Goal: Task Accomplishment & Management: Complete application form

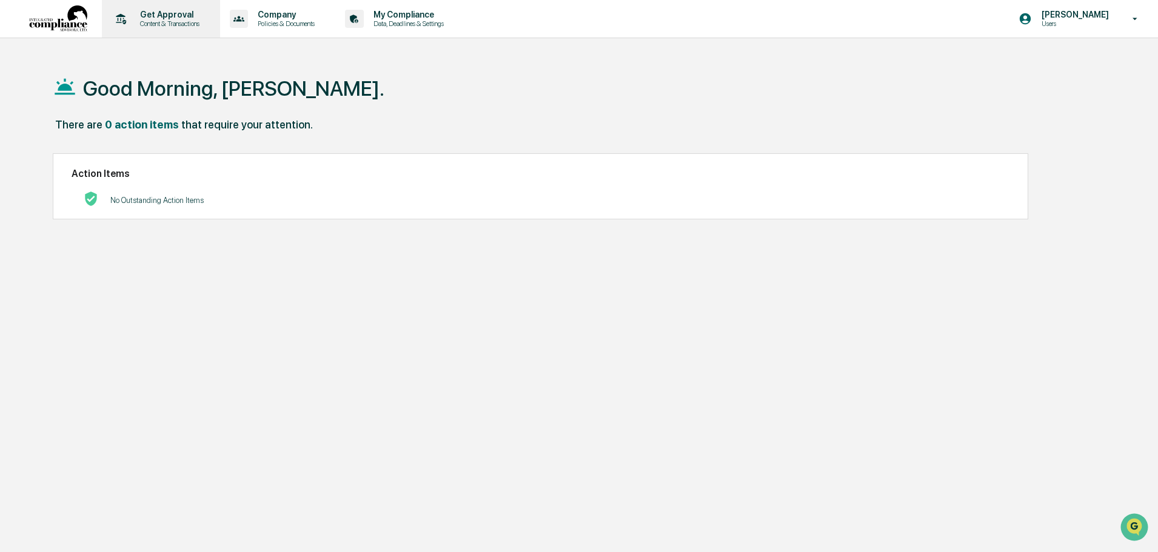
click at [171, 13] on p "Get Approval" at bounding box center [167, 15] width 75 height 10
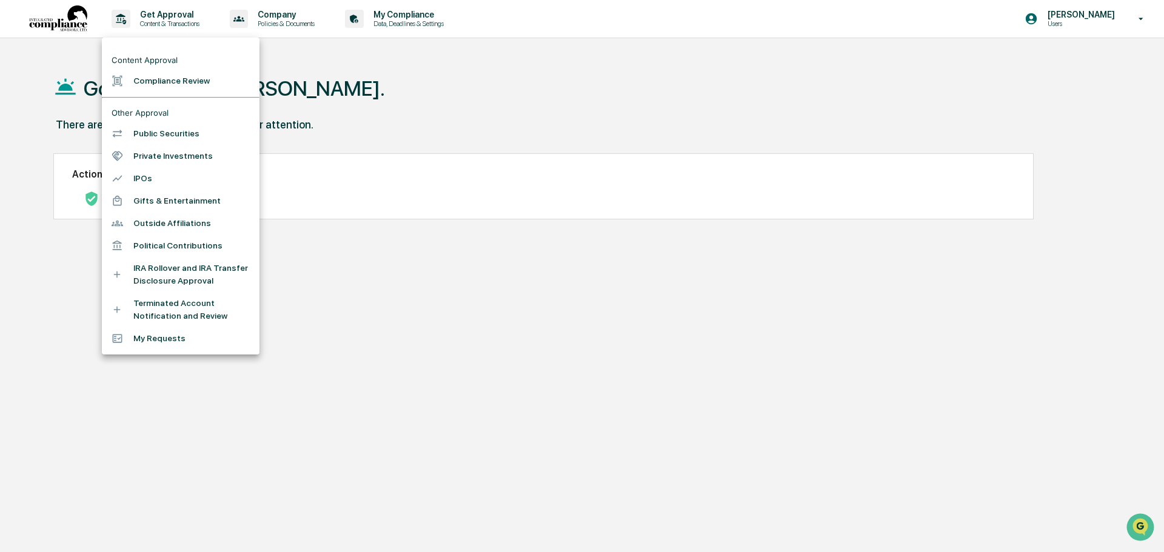
click at [170, 79] on li "Compliance Review" at bounding box center [181, 81] width 158 height 22
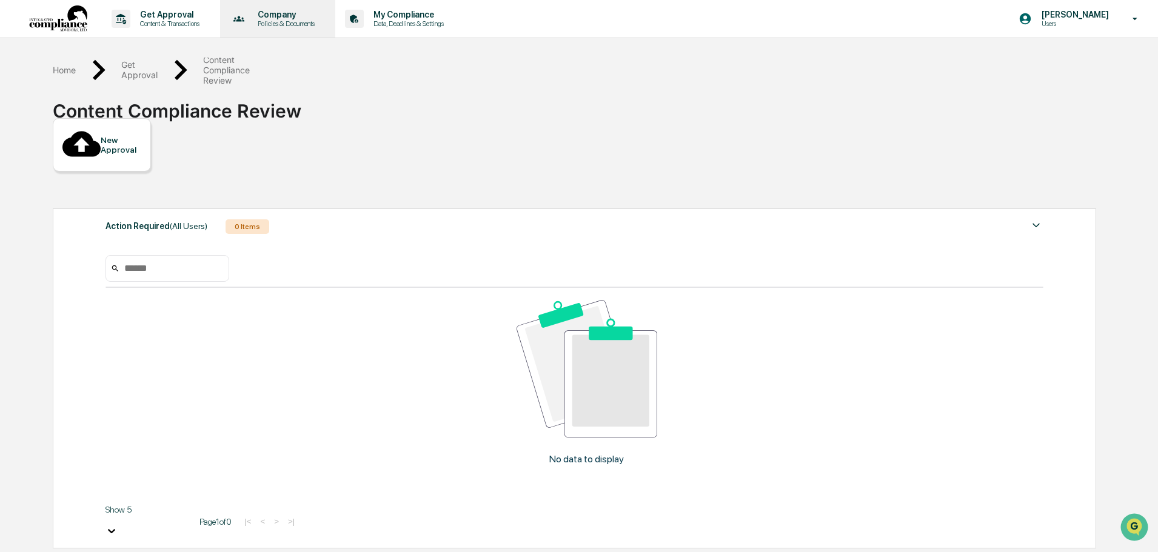
click at [277, 14] on p "Company" at bounding box center [284, 15] width 73 height 10
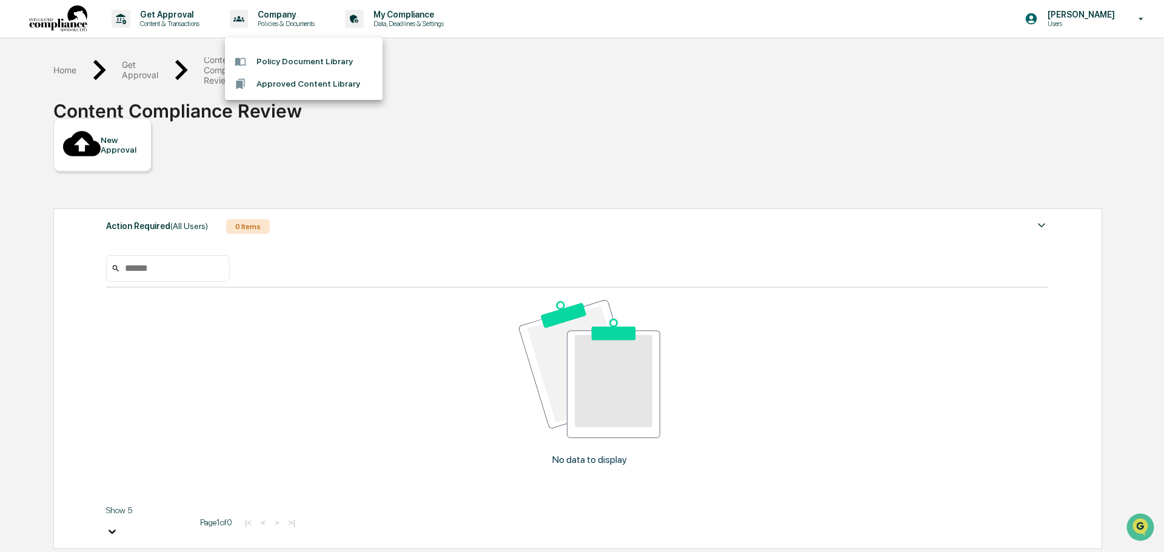
click at [406, 13] on div at bounding box center [582, 276] width 1164 height 552
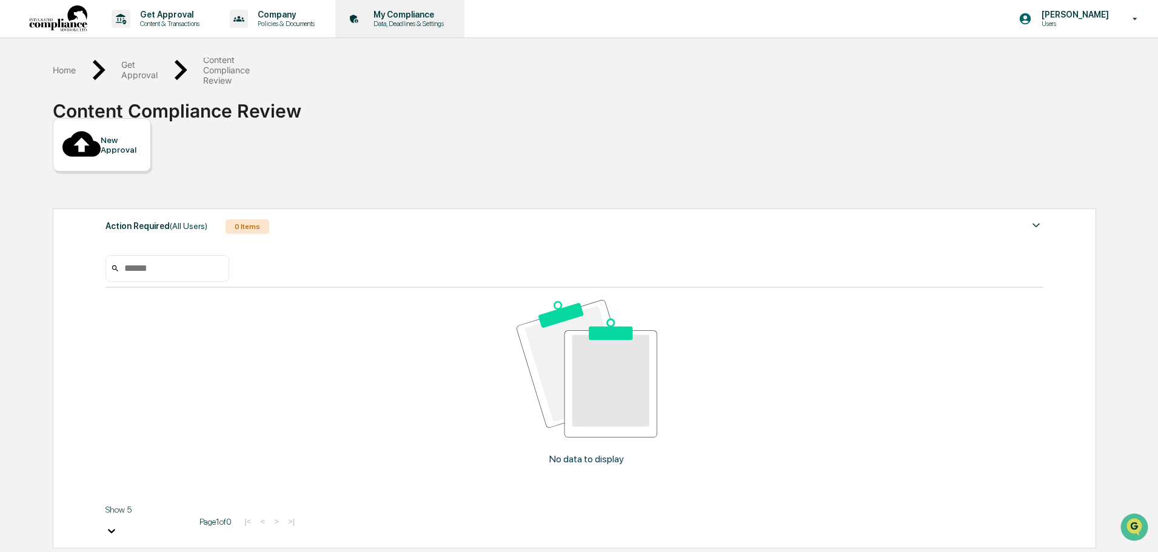
click at [411, 10] on p "My Compliance" at bounding box center [407, 15] width 86 height 10
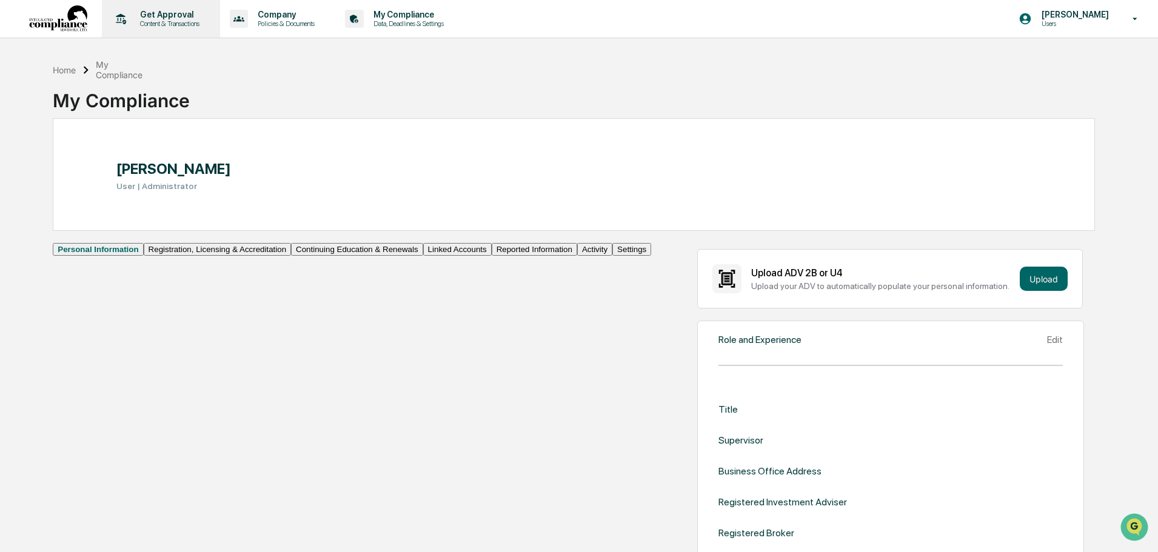
click at [121, 18] on icon at bounding box center [121, 18] width 10 height 11
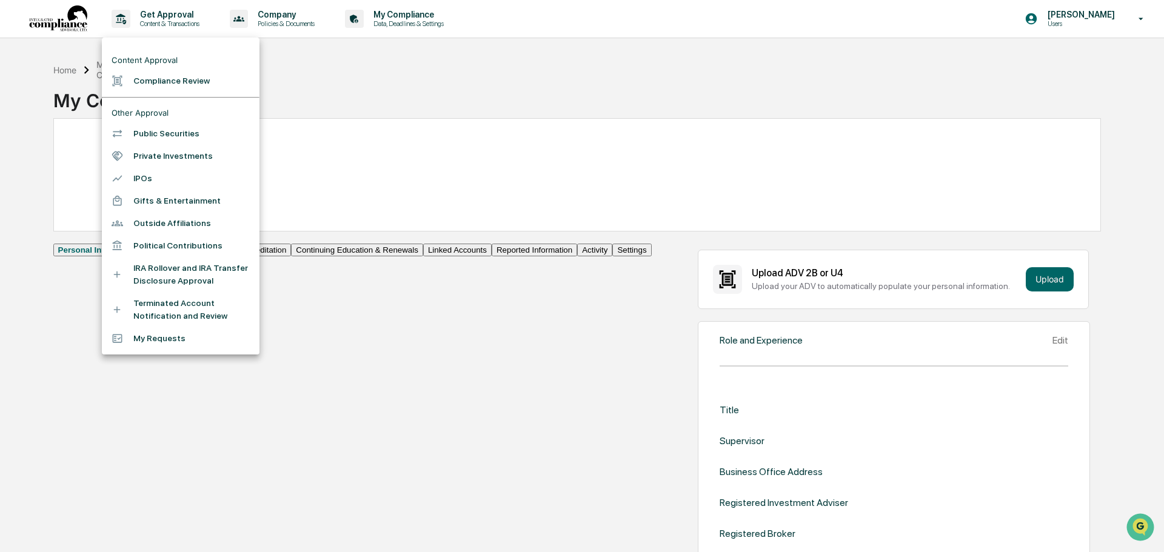
click at [180, 139] on li "Public Securities" at bounding box center [181, 134] width 158 height 22
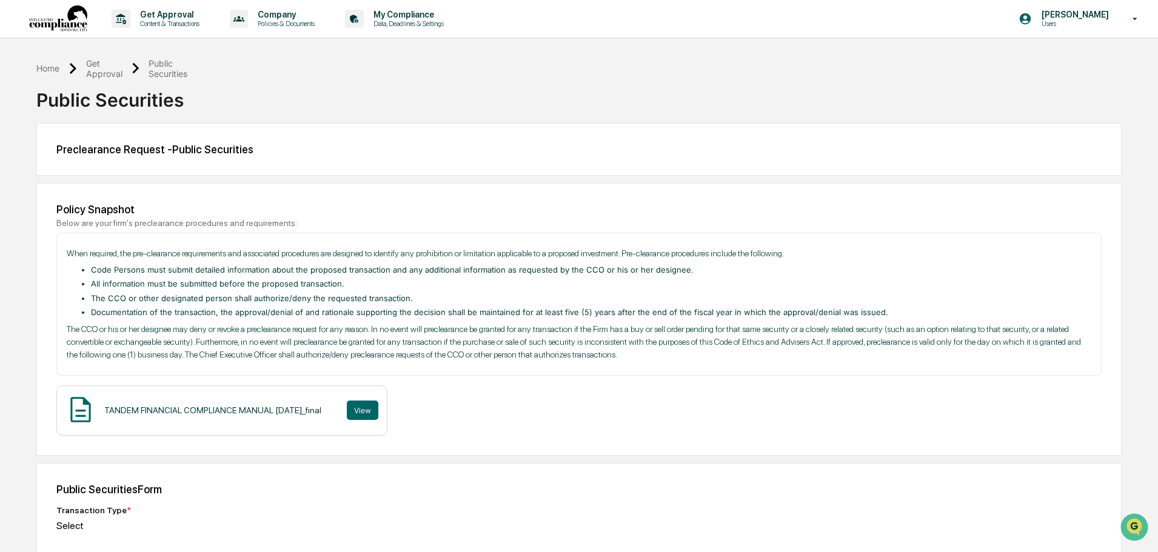
click at [53, 16] on img at bounding box center [58, 18] width 58 height 27
